Goal: Information Seeking & Learning: Learn about a topic

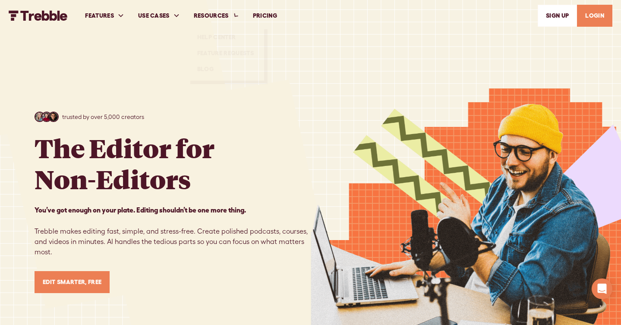
click at [261, 16] on link "PRICING" at bounding box center [265, 16] width 38 height 30
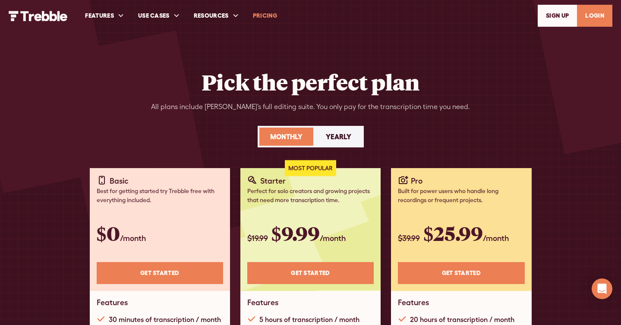
click at [38, 17] on img "home" at bounding box center [38, 16] width 59 height 10
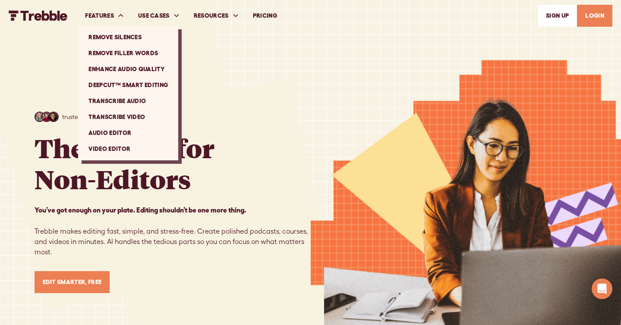
click at [110, 31] on link "Remove Silences" at bounding box center [128, 37] width 93 height 16
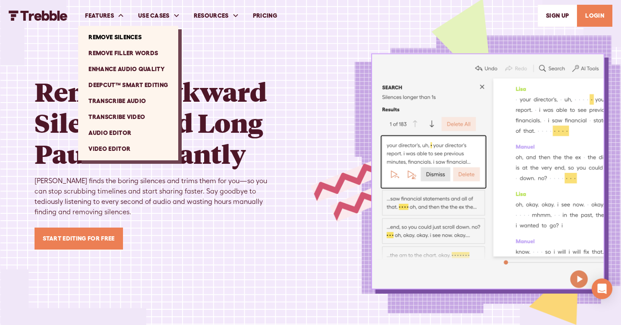
click at [113, 55] on link "Remove Filler Words" at bounding box center [128, 53] width 93 height 16
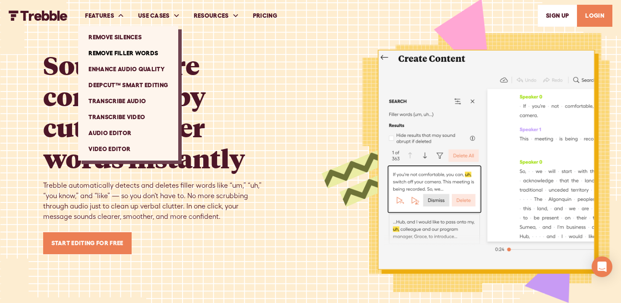
click at [112, 69] on link "Enhance Audio Quality" at bounding box center [128, 69] width 93 height 16
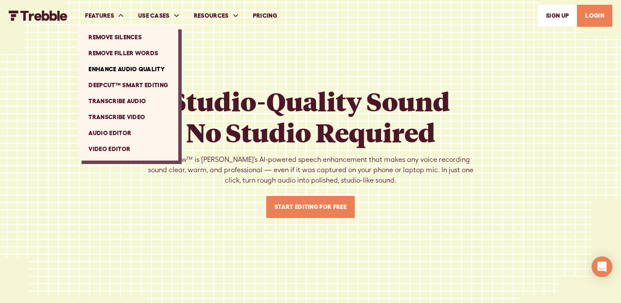
click at [121, 35] on link "Remove Silences" at bounding box center [128, 37] width 93 height 16
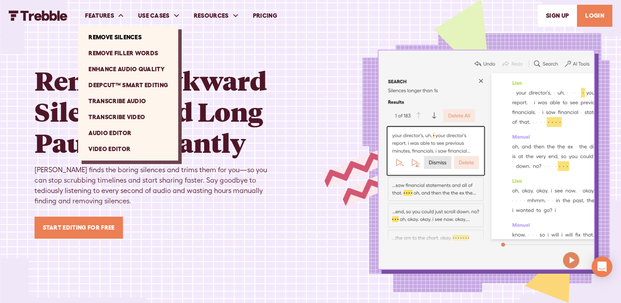
click at [108, 50] on link "Remove Filler Words" at bounding box center [128, 53] width 93 height 16
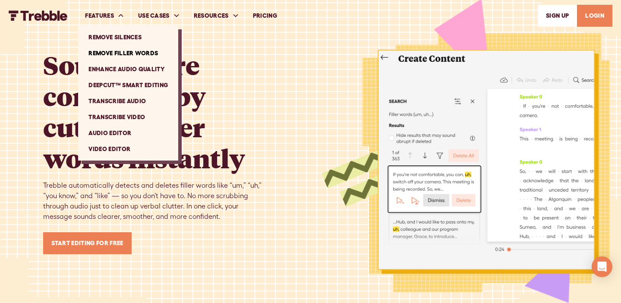
click at [140, 70] on link "Enhance Audio Quality" at bounding box center [128, 69] width 93 height 16
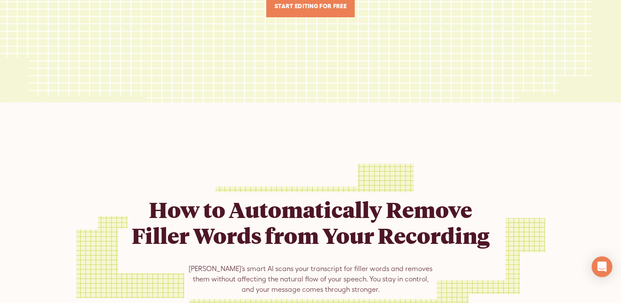
scroll to position [205, 0]
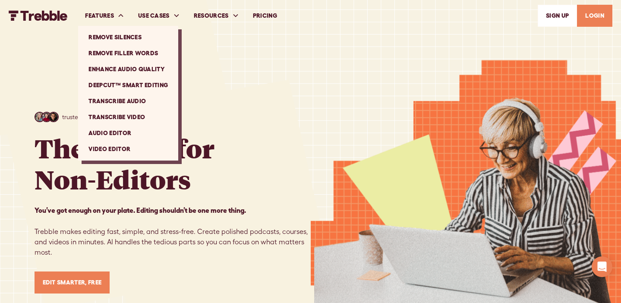
click at [109, 40] on link "Remove Silences" at bounding box center [128, 37] width 93 height 16
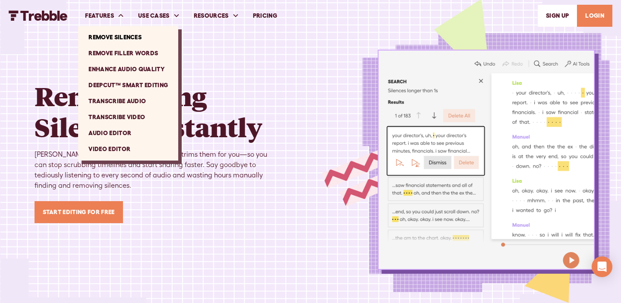
click at [116, 53] on link "Remove Filler Words" at bounding box center [128, 53] width 93 height 16
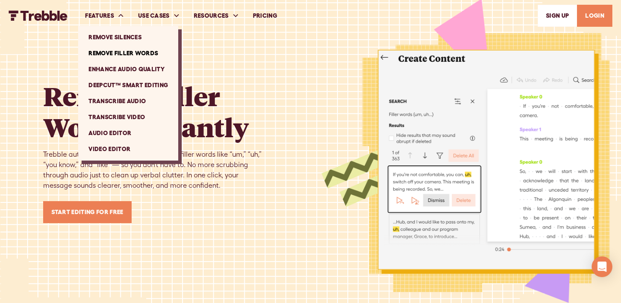
click at [122, 69] on link "Enhance Audio Quality" at bounding box center [128, 69] width 93 height 16
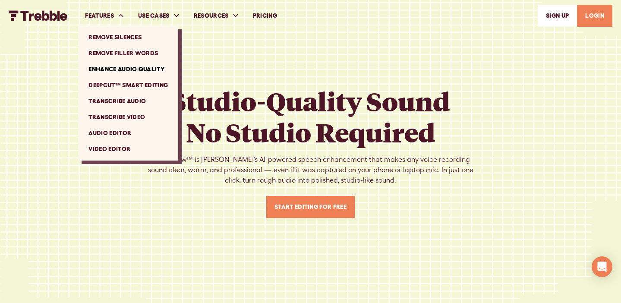
click at [135, 84] on link "DeepCut™ Smart Editing" at bounding box center [128, 85] width 93 height 16
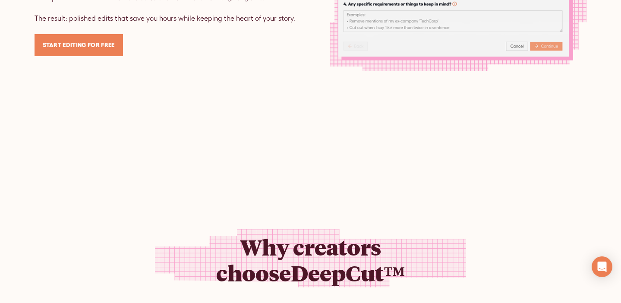
scroll to position [829, 0]
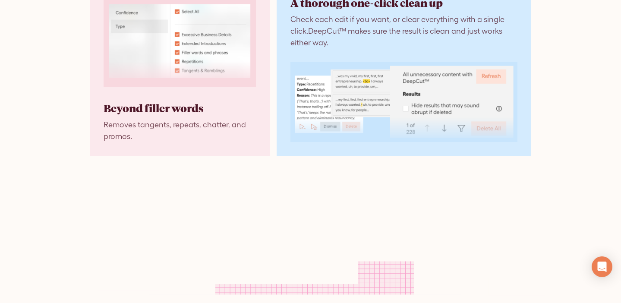
scroll to position [1506, 0]
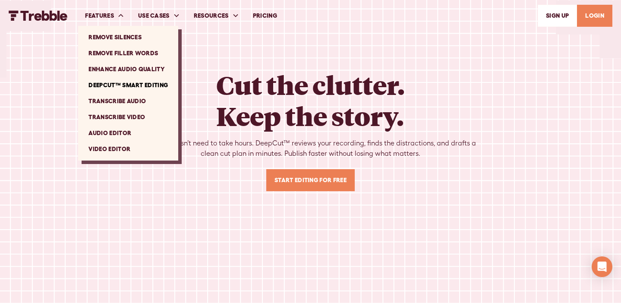
click at [116, 101] on link "Transcribe Audio" at bounding box center [128, 101] width 93 height 16
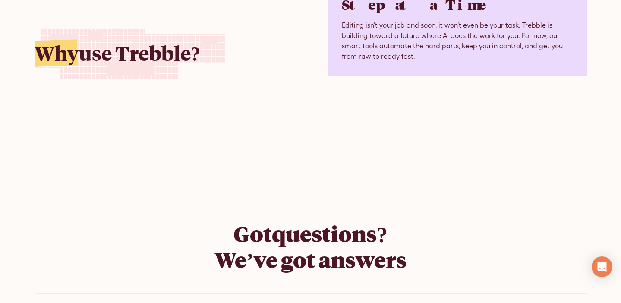
scroll to position [3084, 0]
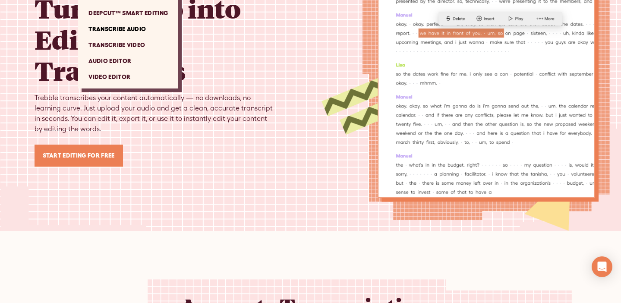
scroll to position [182, 0]
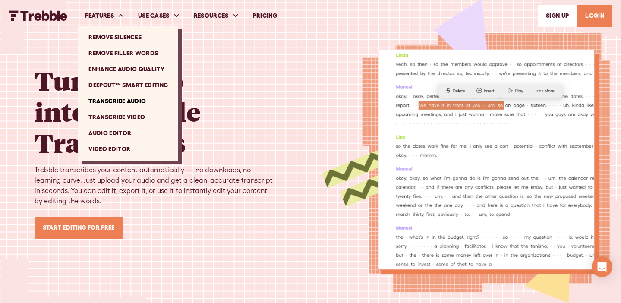
click at [127, 116] on link "Transcribe Video" at bounding box center [128, 117] width 93 height 16
click at [116, 132] on link "Audio Editor" at bounding box center [128, 133] width 93 height 16
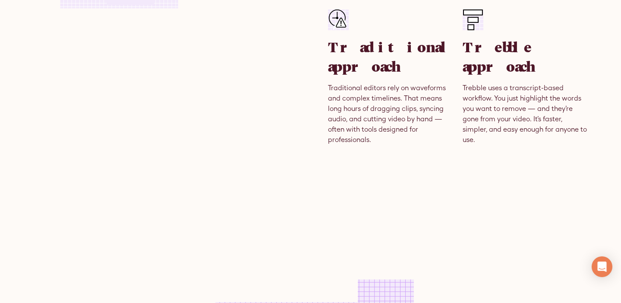
scroll to position [610, 0]
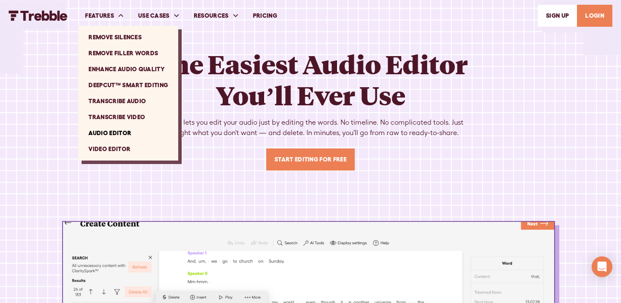
click at [120, 114] on link "Transcribe Video" at bounding box center [128, 117] width 93 height 16
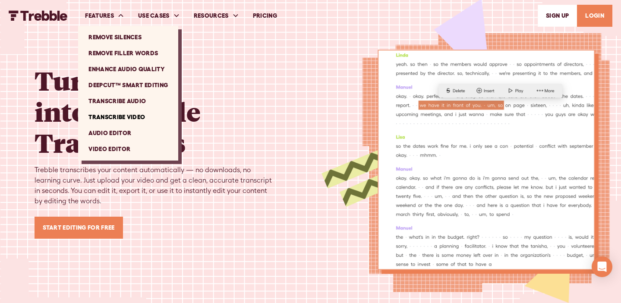
click at [119, 153] on link "Video Editor" at bounding box center [128, 149] width 93 height 16
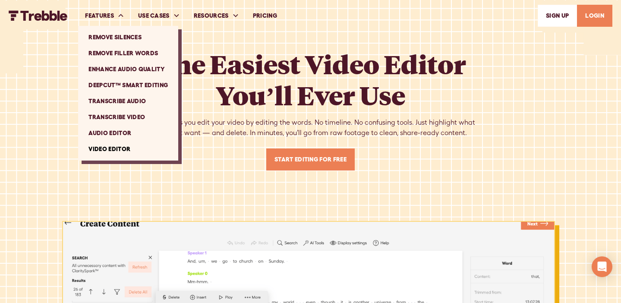
click at [119, 131] on link "Audio Editor" at bounding box center [128, 133] width 93 height 16
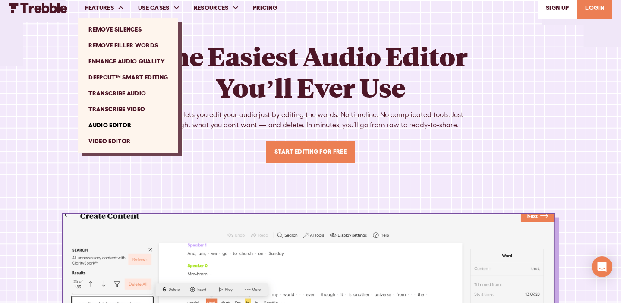
scroll to position [9, 0]
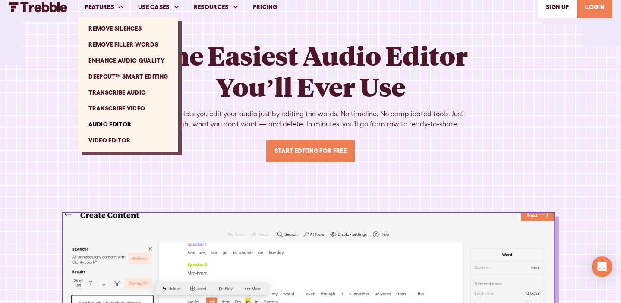
click at [122, 103] on link "Transcribe Video" at bounding box center [128, 109] width 93 height 16
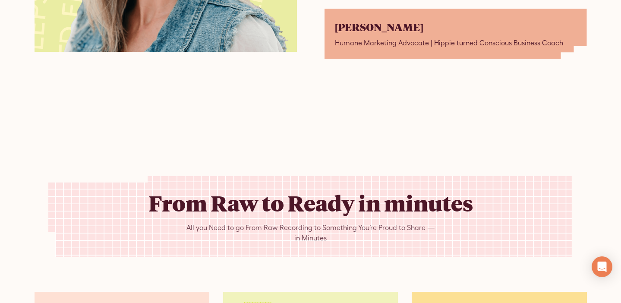
scroll to position [2132, 0]
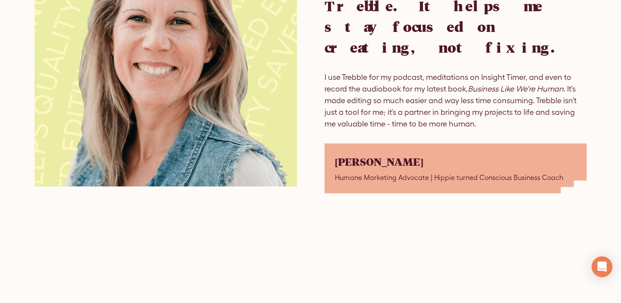
scroll to position [2077, 0]
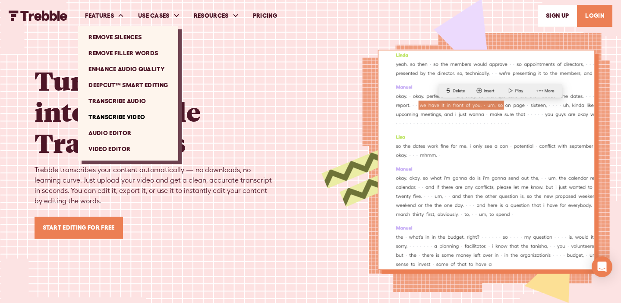
click at [120, 38] on link "Remove Silences" at bounding box center [128, 37] width 93 height 16
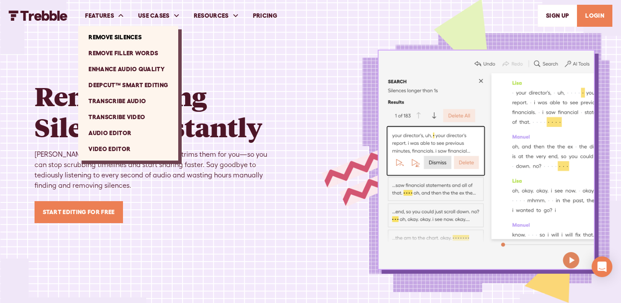
click at [120, 54] on link "Remove Filler Words" at bounding box center [128, 53] width 93 height 16
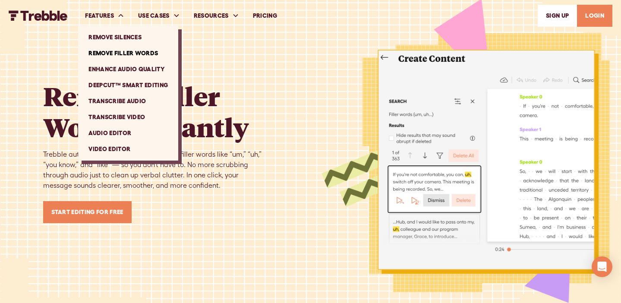
click at [134, 70] on link "Enhance Audio Quality" at bounding box center [128, 69] width 93 height 16
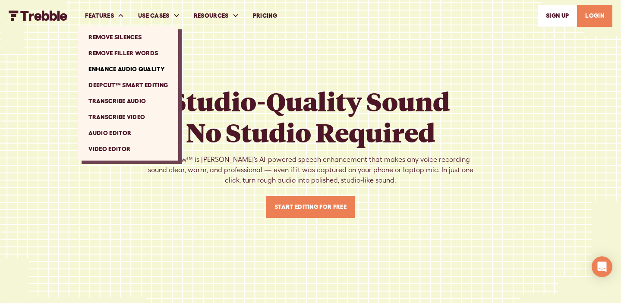
click at [131, 84] on link "DeepCut™ Smart Editing" at bounding box center [128, 85] width 93 height 16
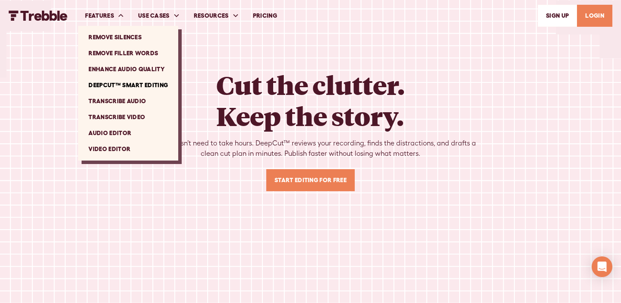
click at [119, 104] on link "Transcribe Audio" at bounding box center [128, 101] width 93 height 16
click at [118, 101] on link "Transcribe Audio" at bounding box center [128, 101] width 93 height 16
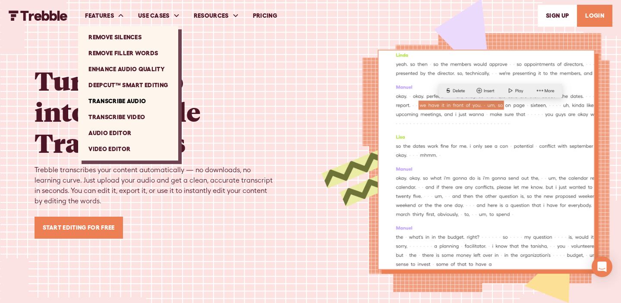
click at [130, 114] on link "Transcribe Video" at bounding box center [128, 117] width 93 height 16
click at [121, 134] on link "Audio Editor" at bounding box center [128, 133] width 93 height 16
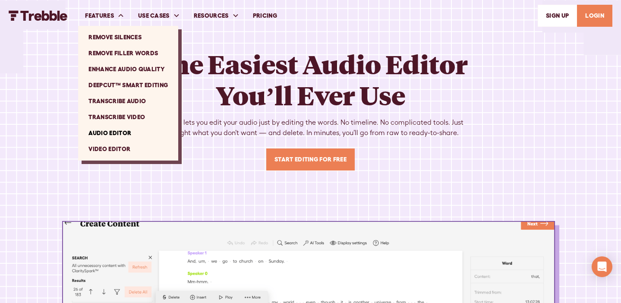
click at [120, 148] on link "Video Editor" at bounding box center [128, 149] width 93 height 16
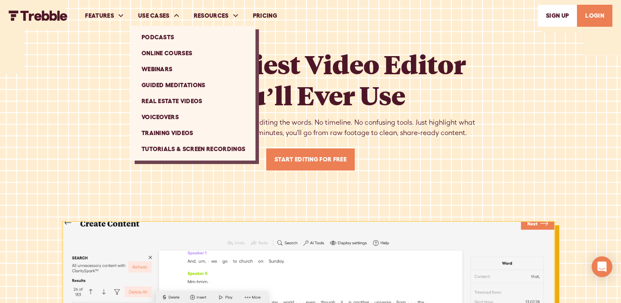
click at [170, 36] on link "Podcasts" at bounding box center [193, 37] width 117 height 16
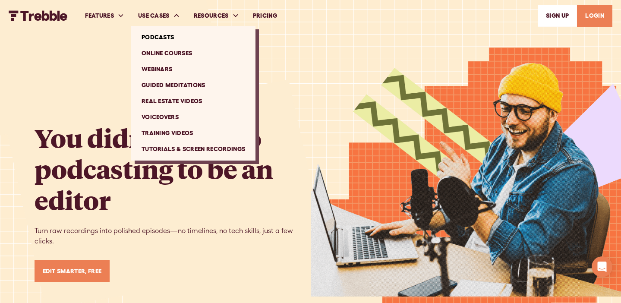
click at [173, 51] on link "Online Courses" at bounding box center [193, 53] width 117 height 16
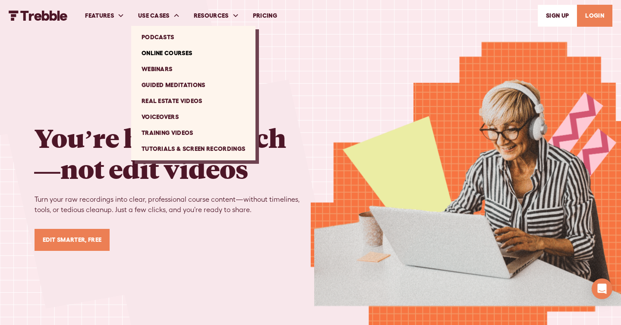
click at [163, 65] on link "Webinars" at bounding box center [193, 69] width 117 height 16
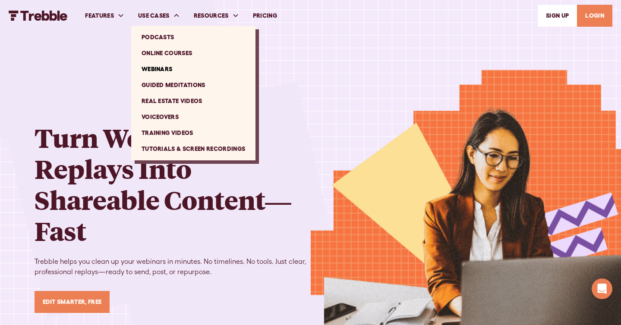
click at [185, 84] on link "Guided Meditations" at bounding box center [193, 85] width 117 height 16
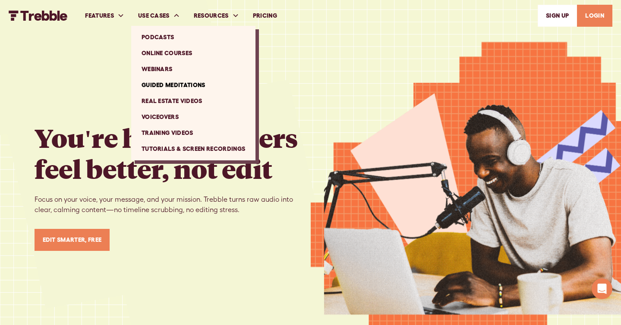
click at [176, 101] on link "Real Estate Videos" at bounding box center [193, 101] width 117 height 16
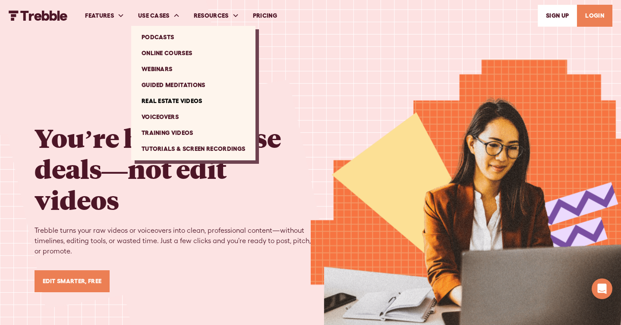
click at [162, 115] on link "Voiceovers" at bounding box center [193, 117] width 117 height 16
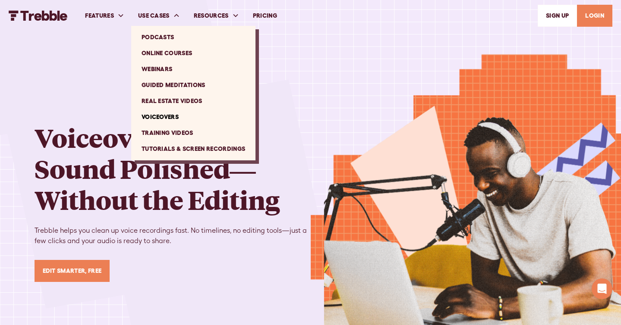
click at [174, 133] on link "Training Videos" at bounding box center [193, 133] width 117 height 16
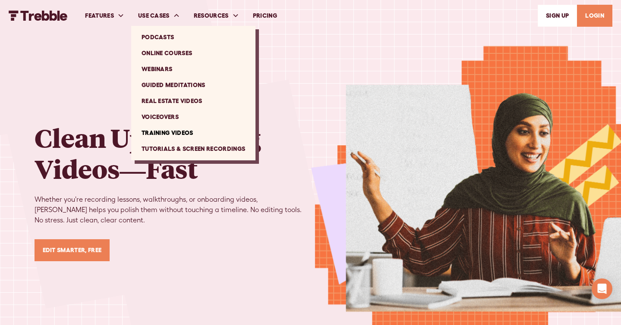
click at [190, 150] on link "Tutorials & Screen Recordings" at bounding box center [193, 149] width 117 height 16
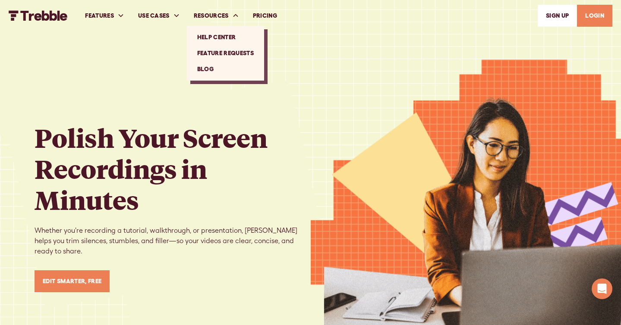
click at [221, 41] on link "Help Center" at bounding box center [225, 37] width 70 height 16
click at [230, 53] on link "Feature Requests" at bounding box center [225, 53] width 70 height 16
click at [220, 36] on link "Help Center" at bounding box center [225, 37] width 70 height 16
click at [239, 51] on link "Feature Requests" at bounding box center [225, 53] width 70 height 16
click at [209, 67] on link "Blog" at bounding box center [225, 69] width 70 height 16
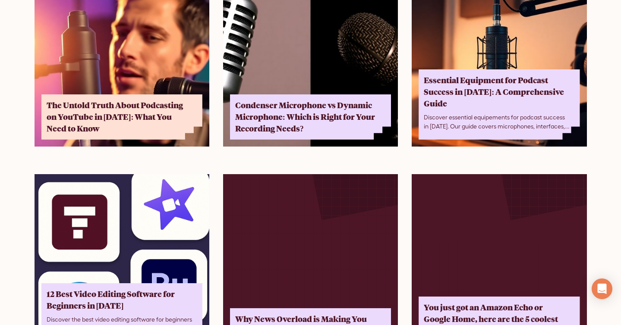
scroll to position [471, 0]
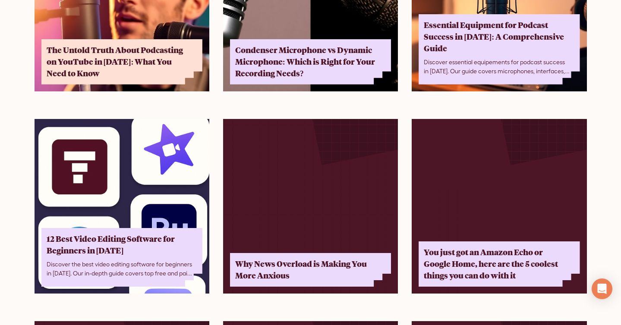
click at [135, 168] on img at bounding box center [122, 206] width 175 height 175
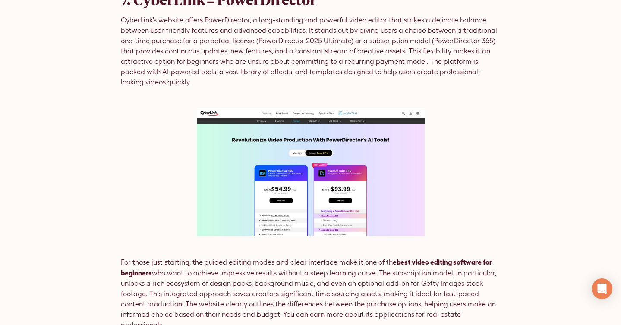
scroll to position [3664, 0]
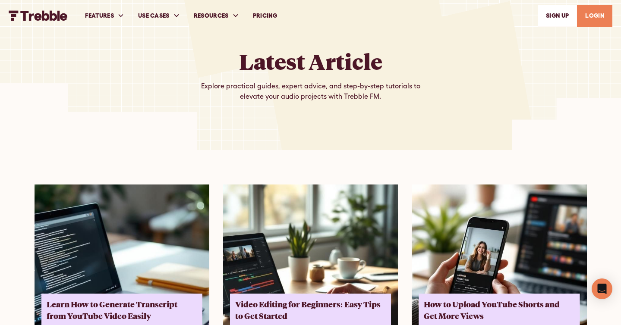
click at [54, 20] on img "home" at bounding box center [38, 15] width 59 height 10
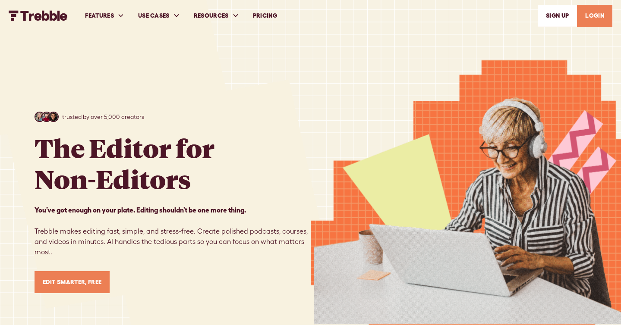
scroll to position [163, 0]
